Goal: Task Accomplishment & Management: Manage account settings

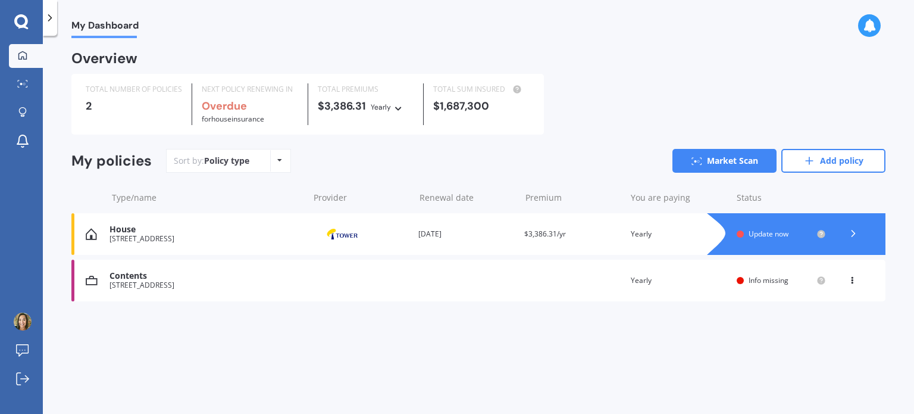
click at [768, 229] on div at bounding box center [808, 234] width 155 height 42
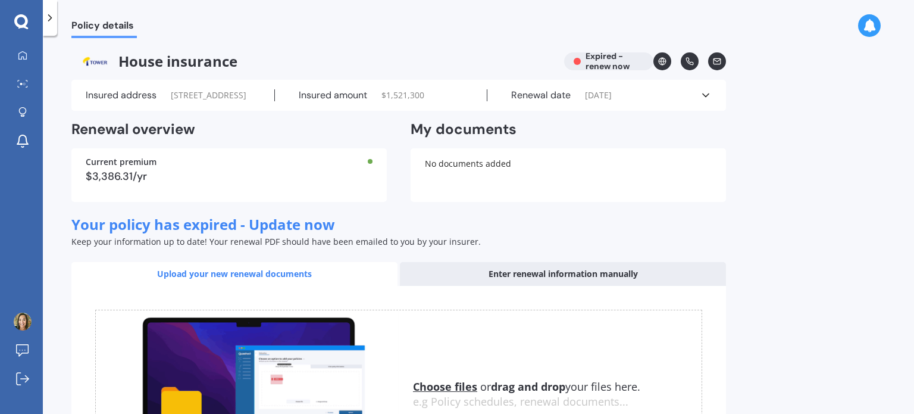
click at [705, 100] on icon at bounding box center [706, 95] width 12 height 12
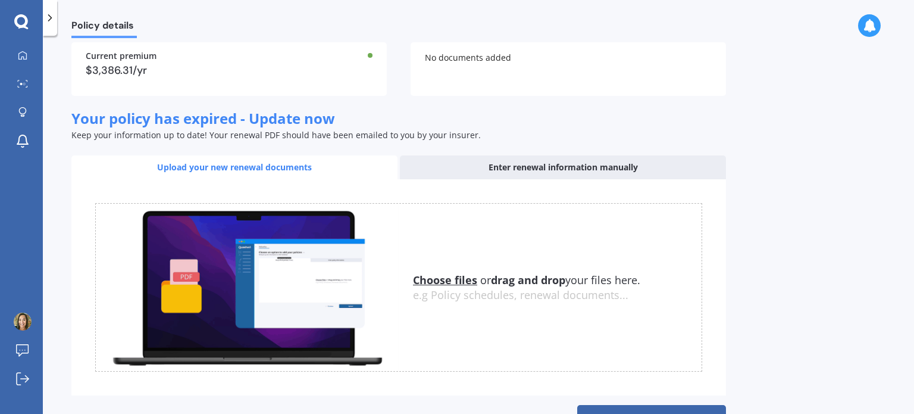
scroll to position [337, 0]
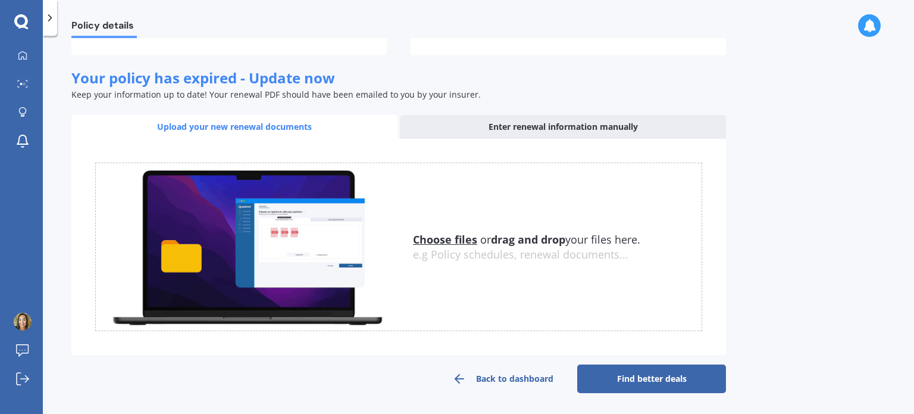
click at [524, 371] on link "Back to dashboard" at bounding box center [503, 378] width 149 height 29
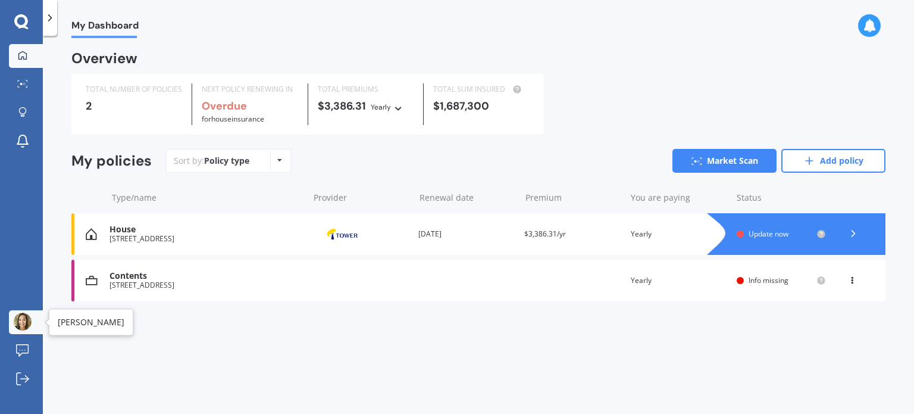
click at [22, 323] on img at bounding box center [23, 321] width 18 height 18
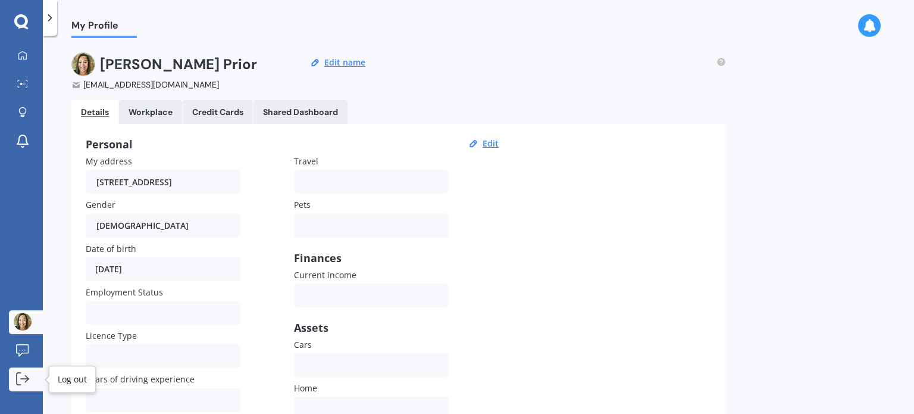
click at [23, 373] on icon at bounding box center [22, 378] width 13 height 13
